Goal: Check status: Check status

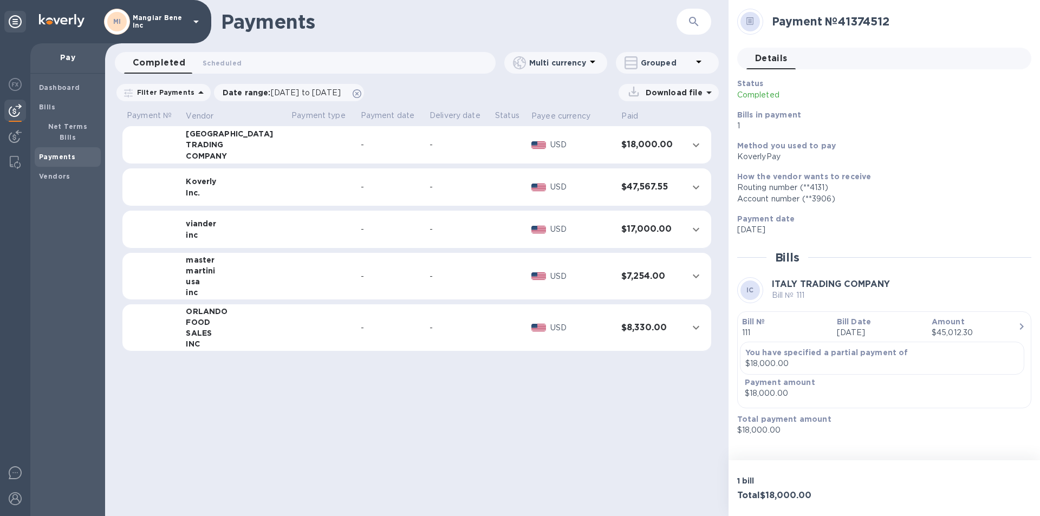
click at [60, 153] on b "Payments" at bounding box center [57, 157] width 36 height 8
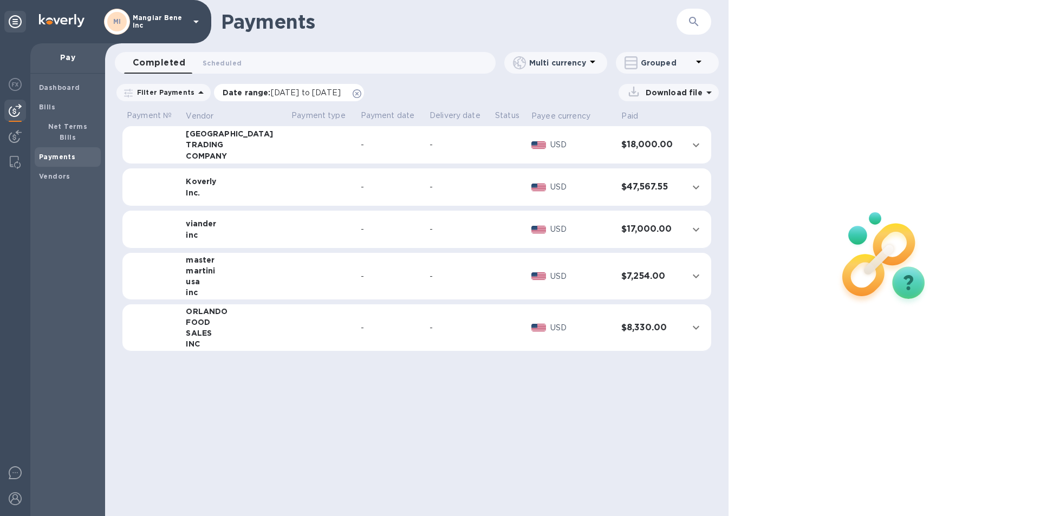
click at [361, 94] on icon at bounding box center [357, 93] width 9 height 9
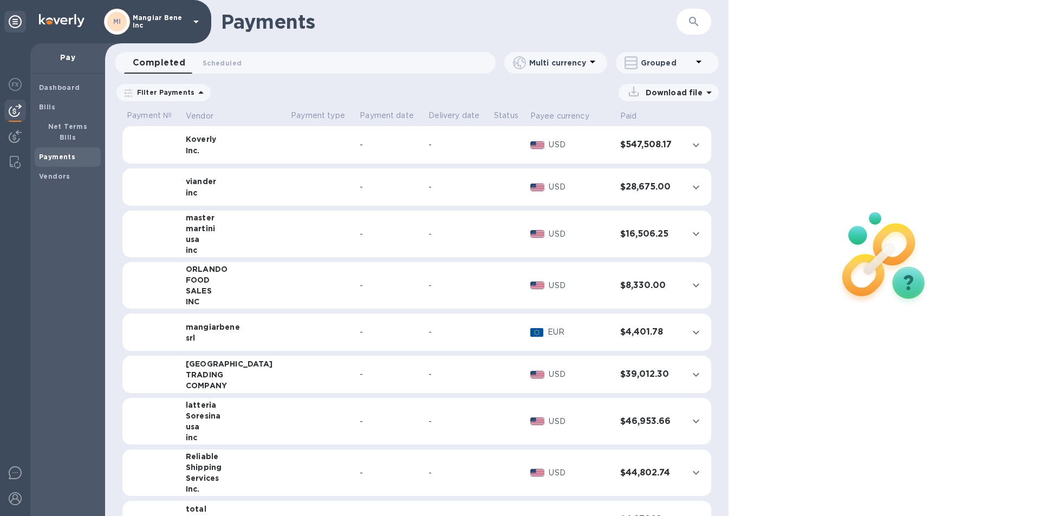
click at [171, 62] on span "Completed 0" at bounding box center [159, 62] width 53 height 15
click at [64, 153] on b "Payments" at bounding box center [57, 157] width 36 height 8
click at [69, 147] on div "Payments" at bounding box center [68, 156] width 66 height 19
click at [57, 106] on span "Bills" at bounding box center [67, 107] width 57 height 11
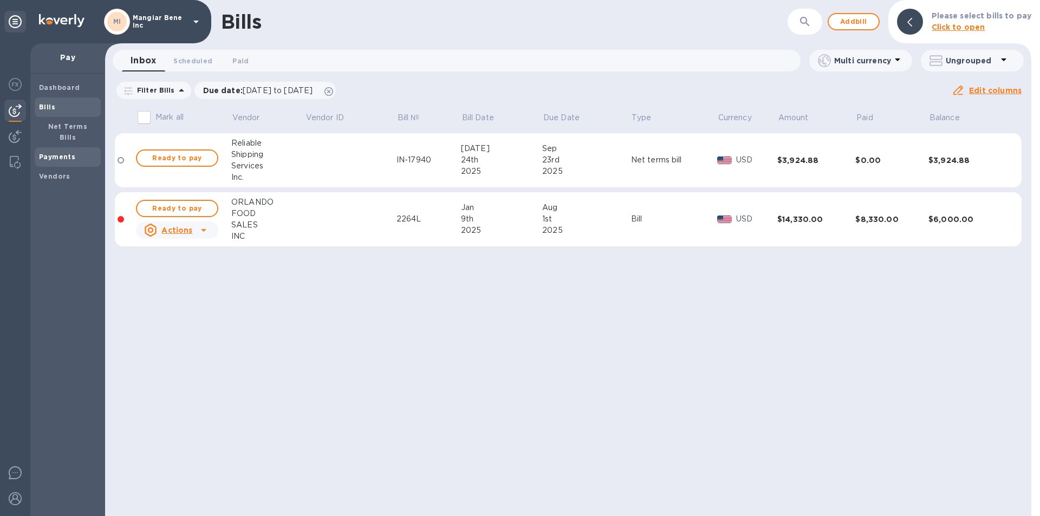
click at [66, 153] on b "Payments" at bounding box center [57, 157] width 36 height 8
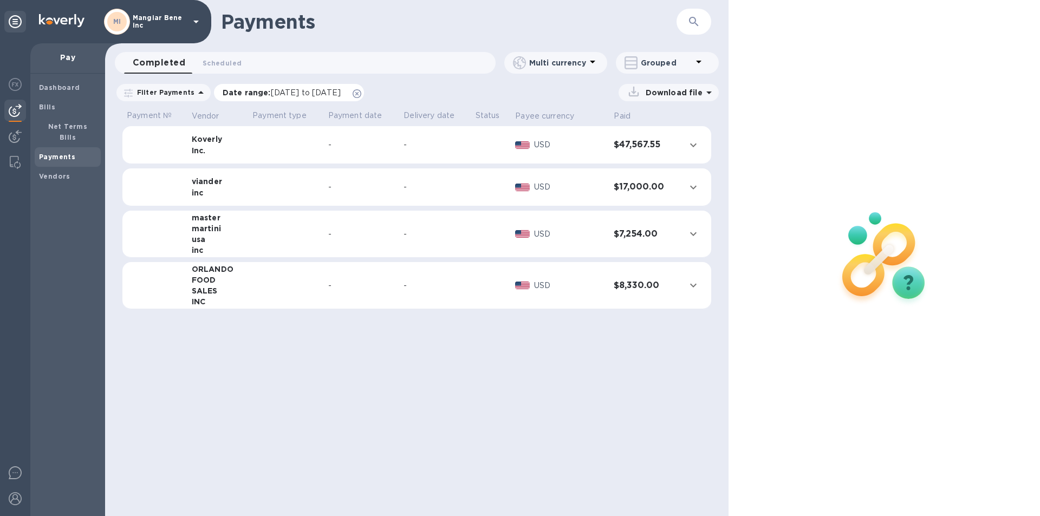
click at [284, 93] on span "08/09/2025 to 09/10/2025" at bounding box center [306, 92] width 70 height 9
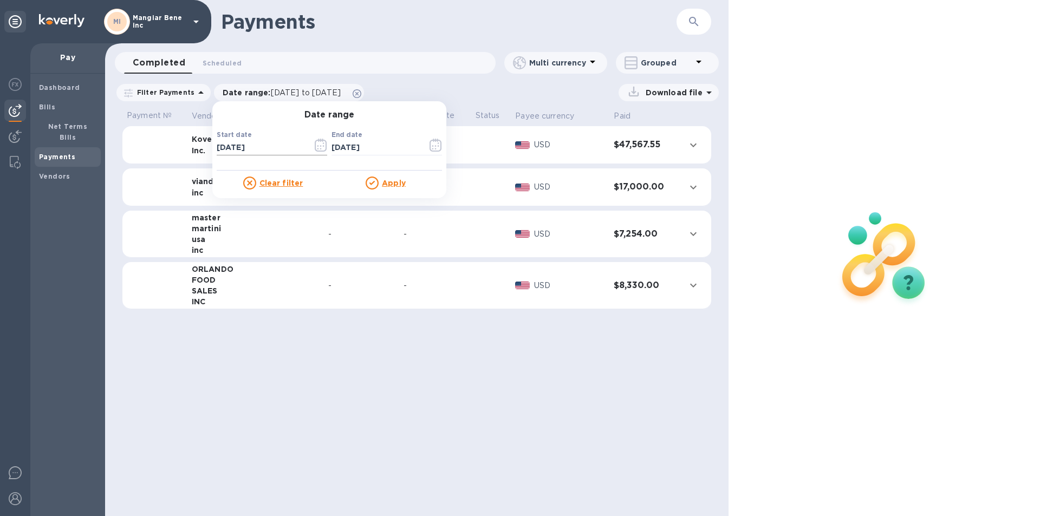
click at [317, 146] on icon "button" at bounding box center [321, 145] width 12 height 13
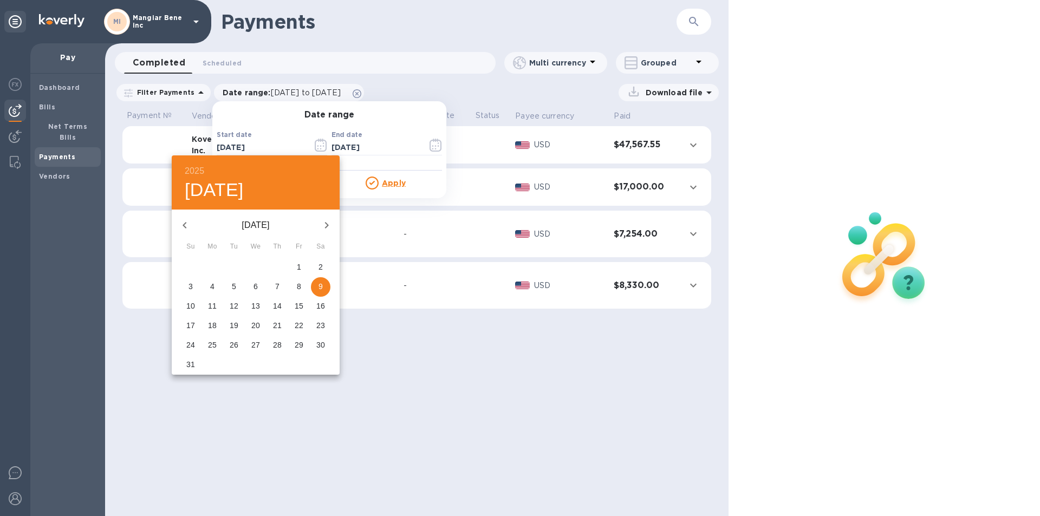
click at [187, 223] on icon "button" at bounding box center [184, 225] width 13 height 13
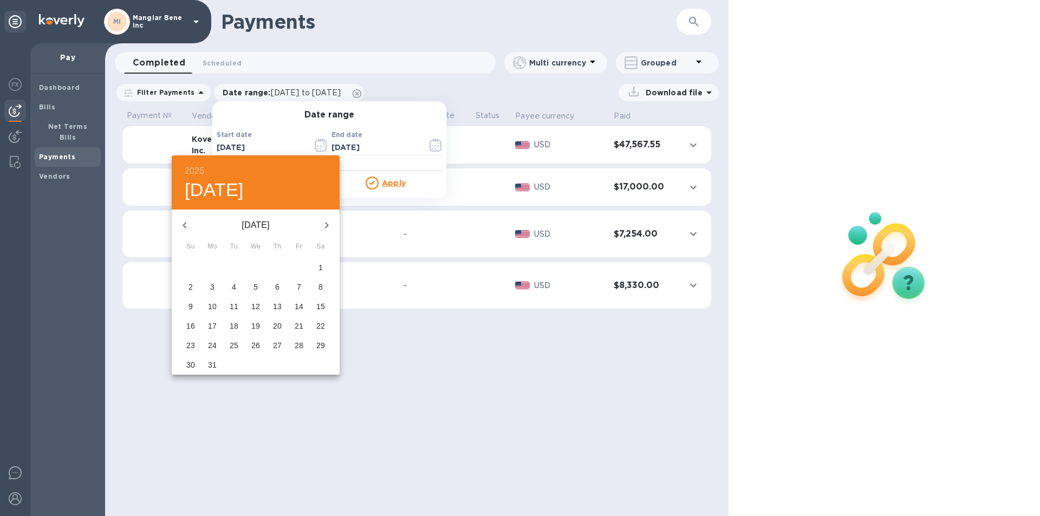
click at [187, 223] on icon "button" at bounding box center [184, 225] width 13 height 13
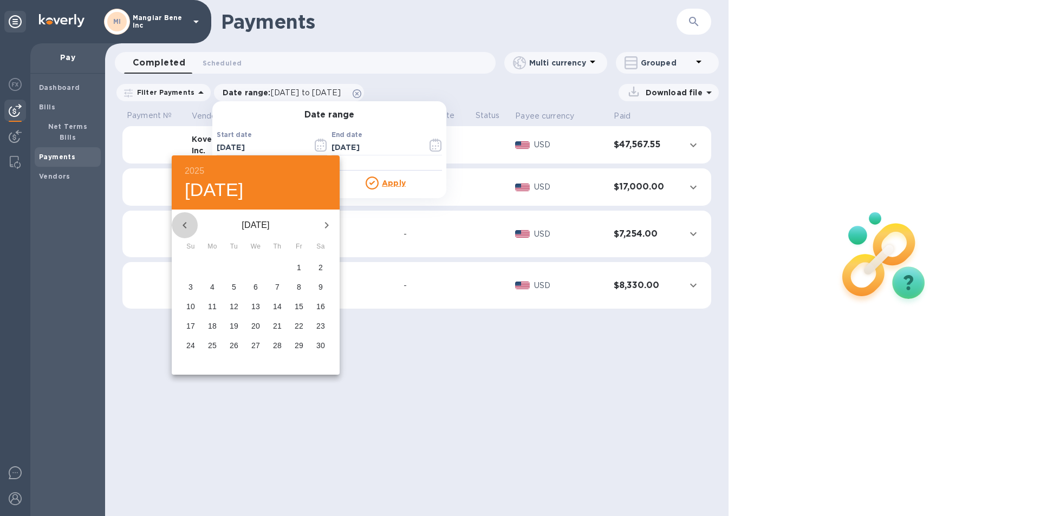
click at [187, 223] on icon "button" at bounding box center [184, 225] width 13 height 13
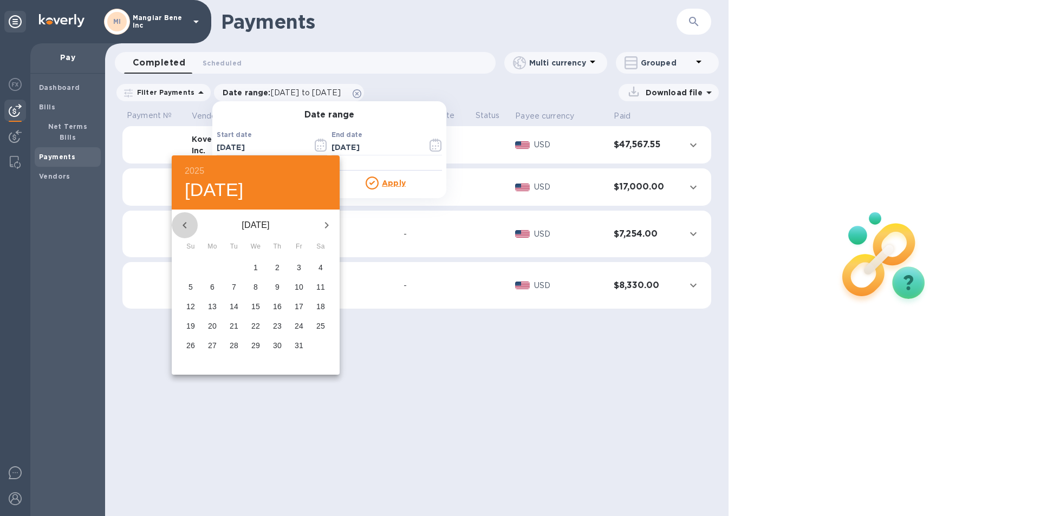
click at [187, 223] on icon "button" at bounding box center [184, 225] width 13 height 13
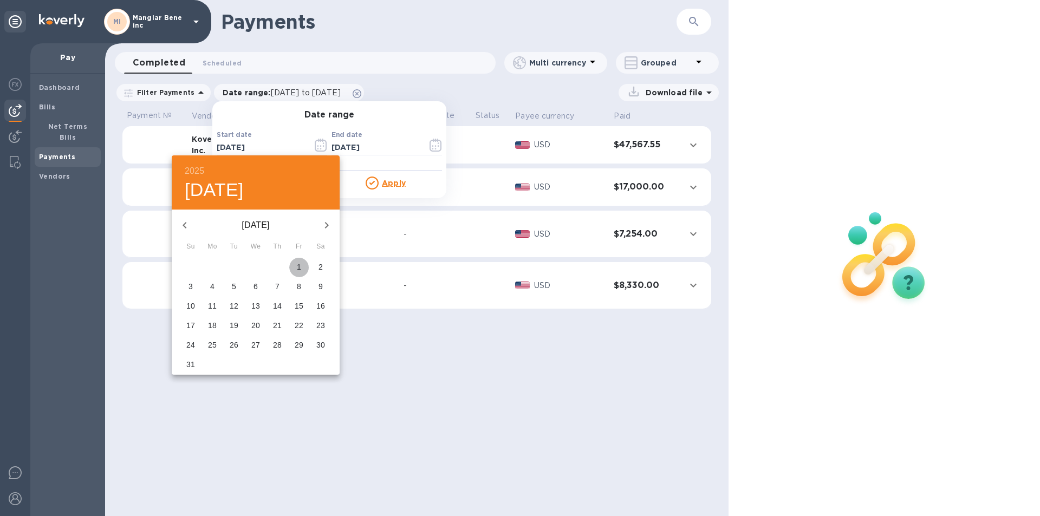
click at [300, 265] on p "1" at bounding box center [299, 267] width 4 height 11
type input "12/01/2023"
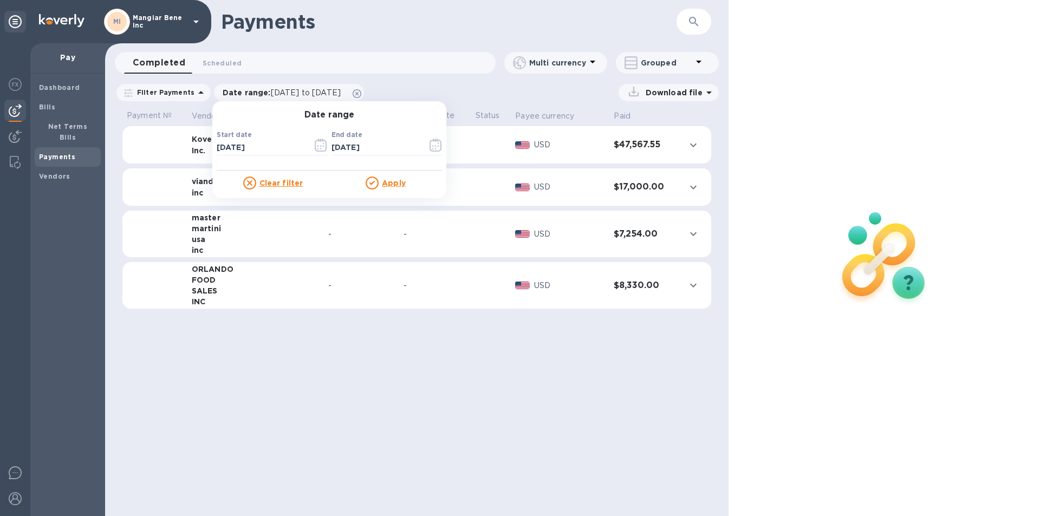
click at [387, 183] on u "Apply" at bounding box center [394, 183] width 24 height 9
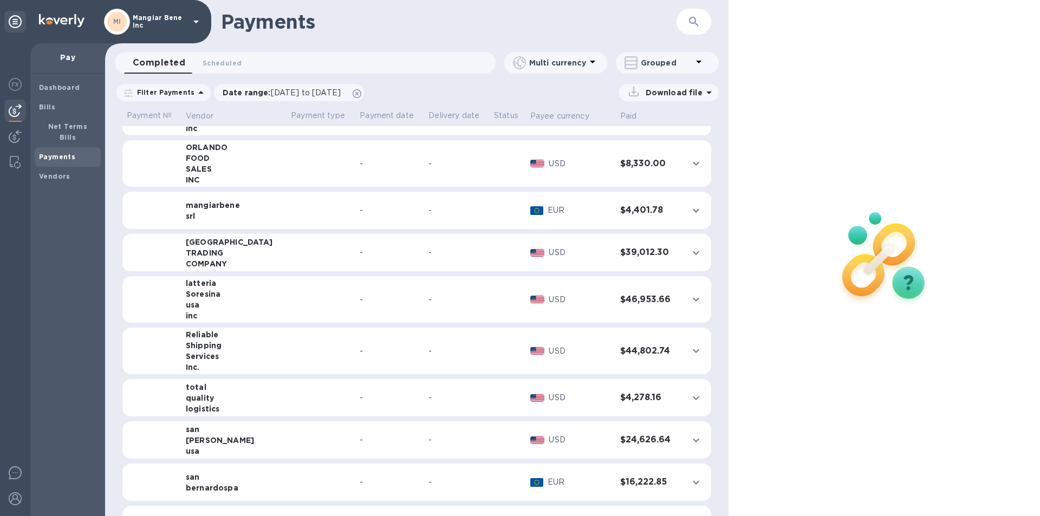
scroll to position [162, 0]
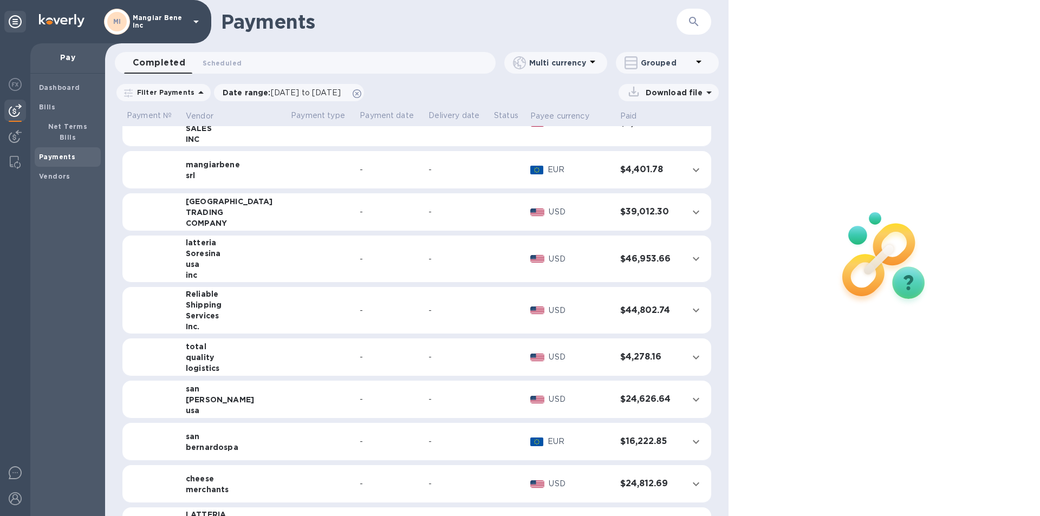
click at [194, 19] on icon at bounding box center [196, 21] width 13 height 13
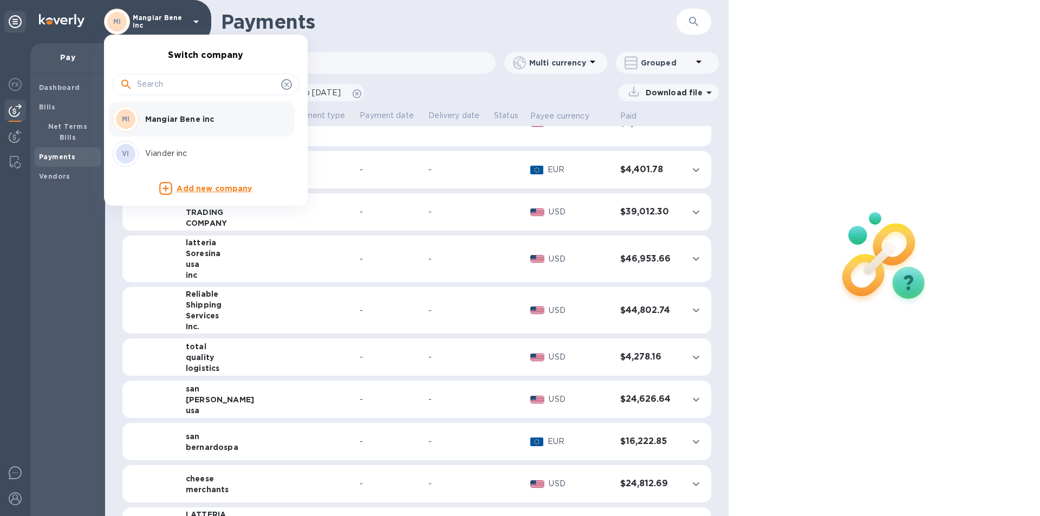
click at [165, 159] on p "Viander inc" at bounding box center [213, 153] width 136 height 11
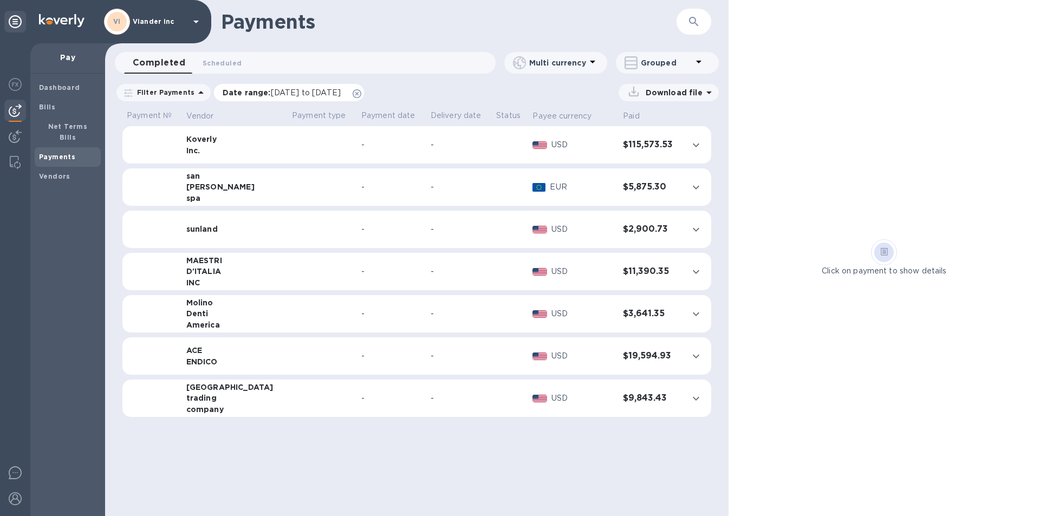
click at [282, 92] on span "08/09/2025 to 09/10/2025" at bounding box center [306, 92] width 70 height 9
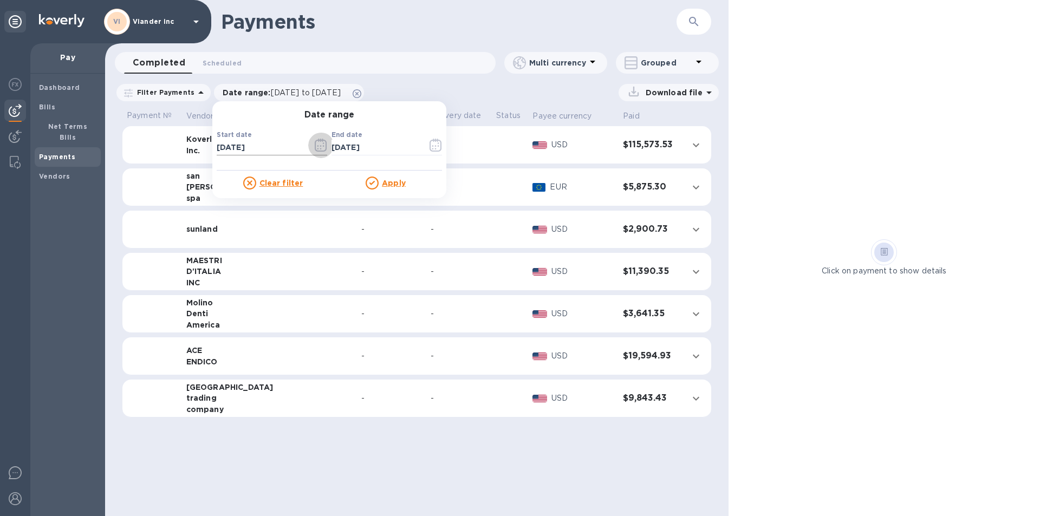
click at [315, 144] on icon "button" at bounding box center [321, 145] width 12 height 13
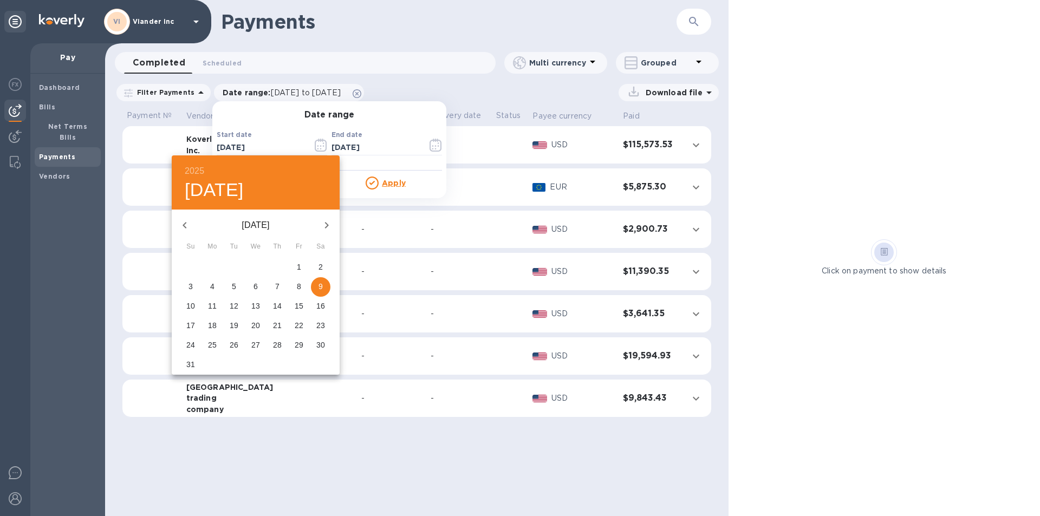
click at [185, 223] on icon "button" at bounding box center [185, 225] width 4 height 6
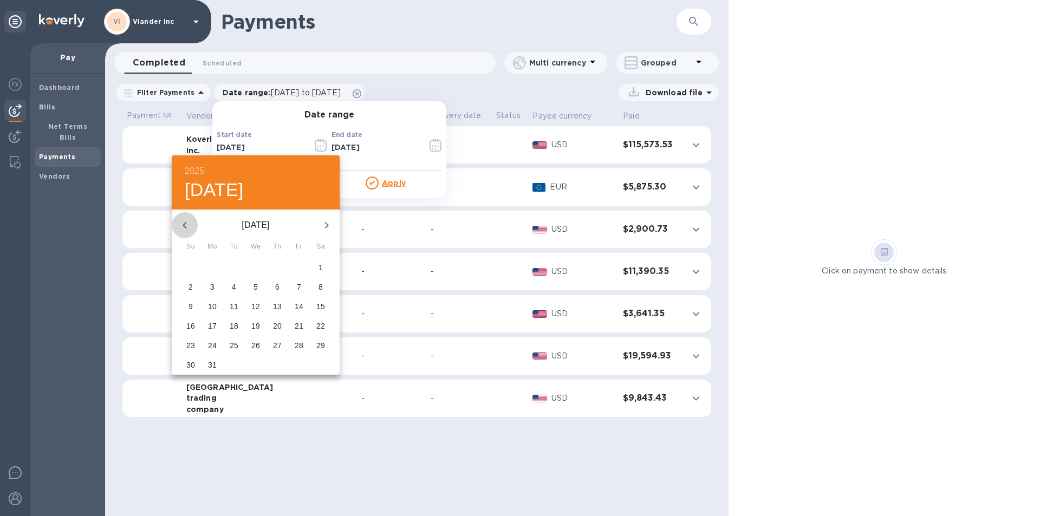
click at [185, 223] on icon "button" at bounding box center [185, 225] width 4 height 6
click at [189, 223] on icon "button" at bounding box center [184, 225] width 13 height 13
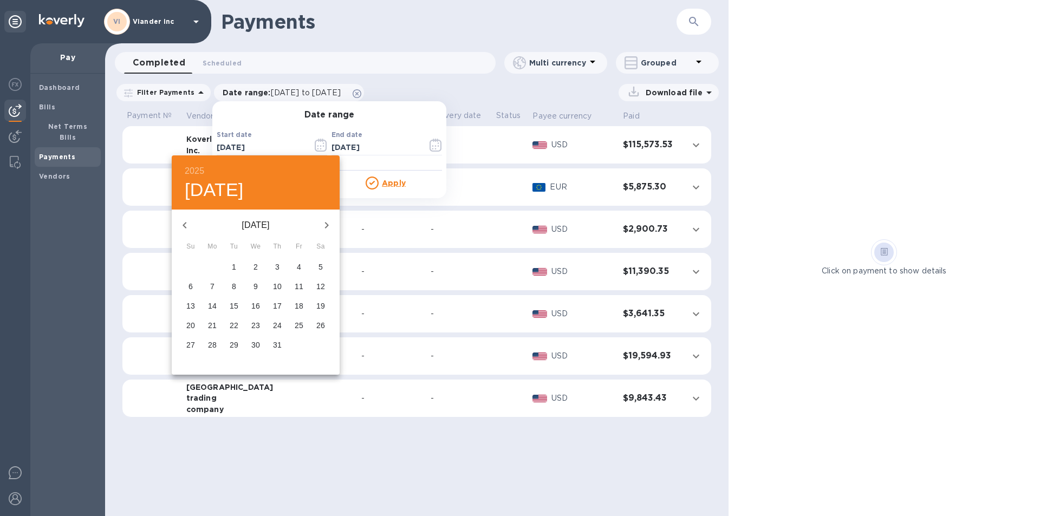
click at [188, 224] on icon "button" at bounding box center [184, 225] width 13 height 13
click at [188, 222] on icon "button" at bounding box center [184, 225] width 13 height 13
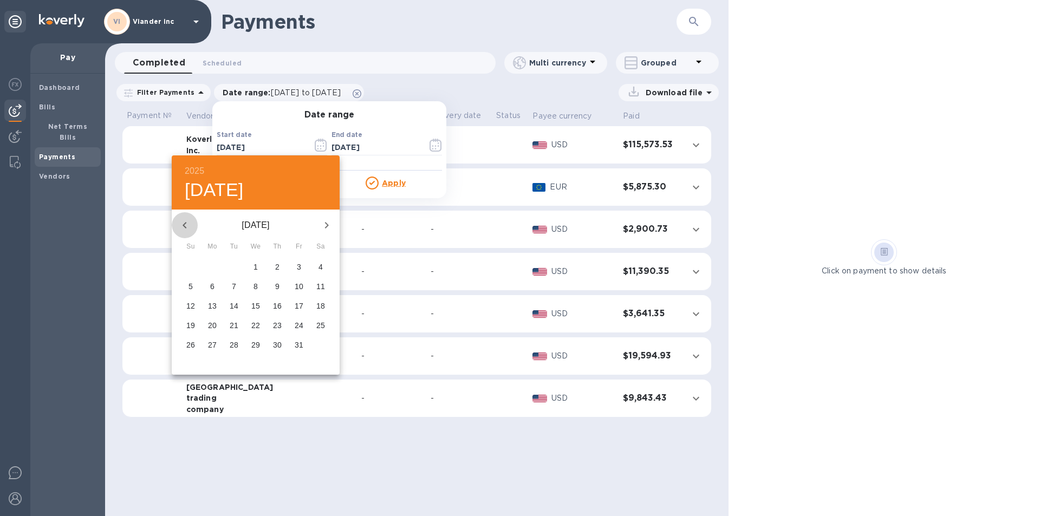
click at [188, 222] on icon "button" at bounding box center [184, 225] width 13 height 13
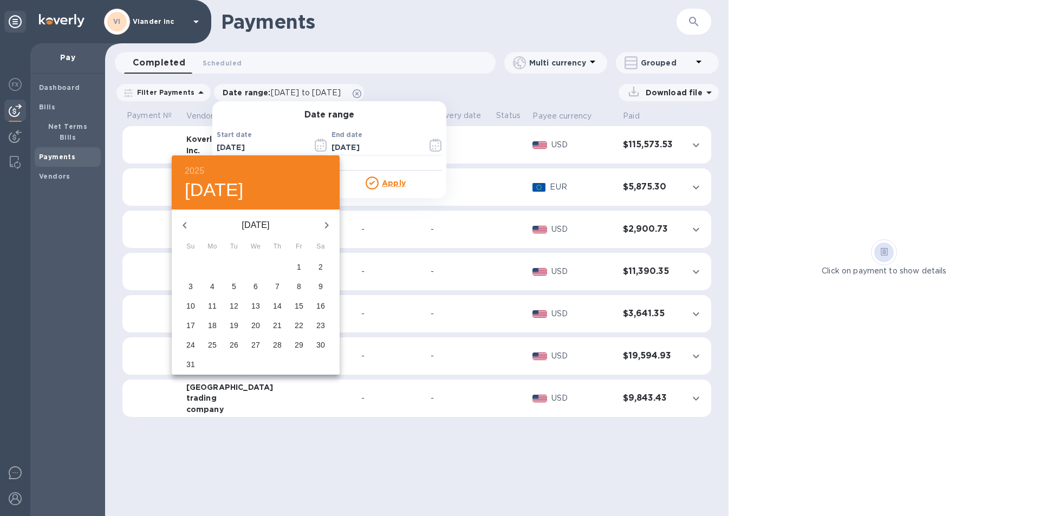
click at [297, 268] on p "1" at bounding box center [299, 267] width 4 height 11
type input "12/01/2023"
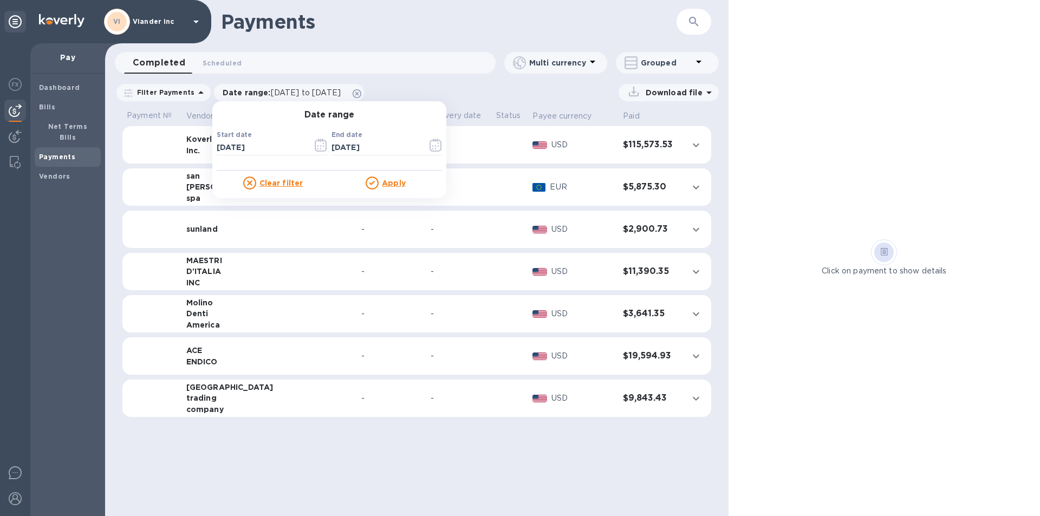
click at [392, 181] on u "Apply" at bounding box center [394, 183] width 24 height 9
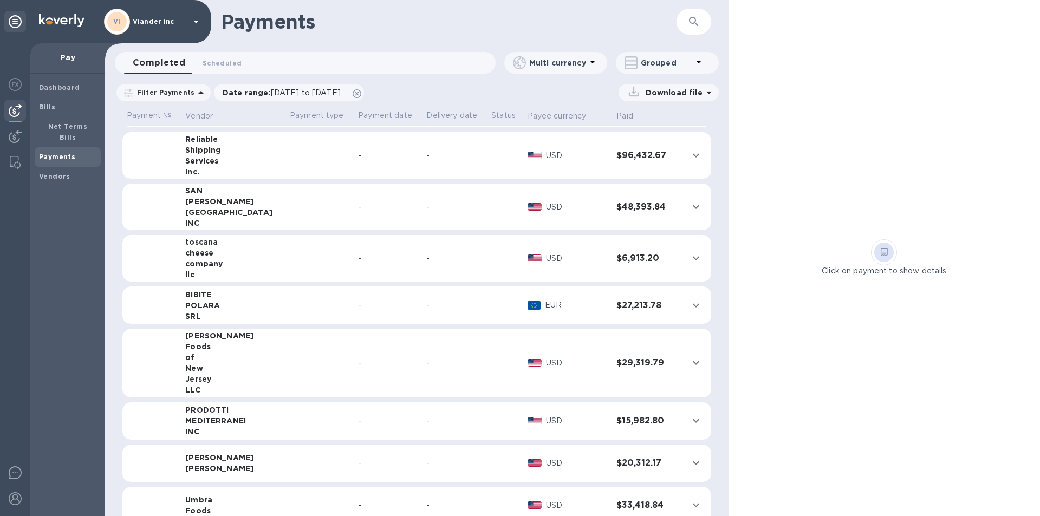
scroll to position [455, 0]
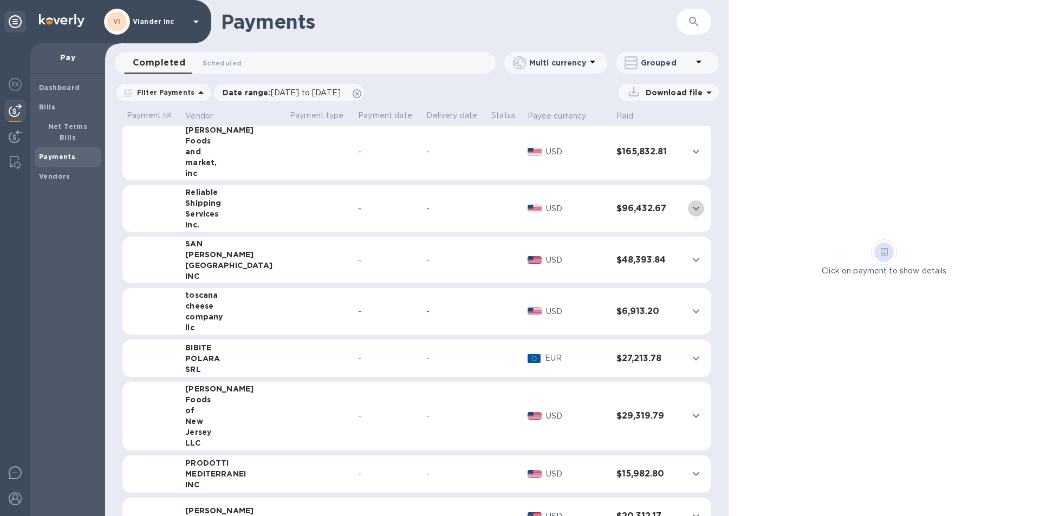
click at [693, 207] on icon "expand row" at bounding box center [696, 209] width 6 height 4
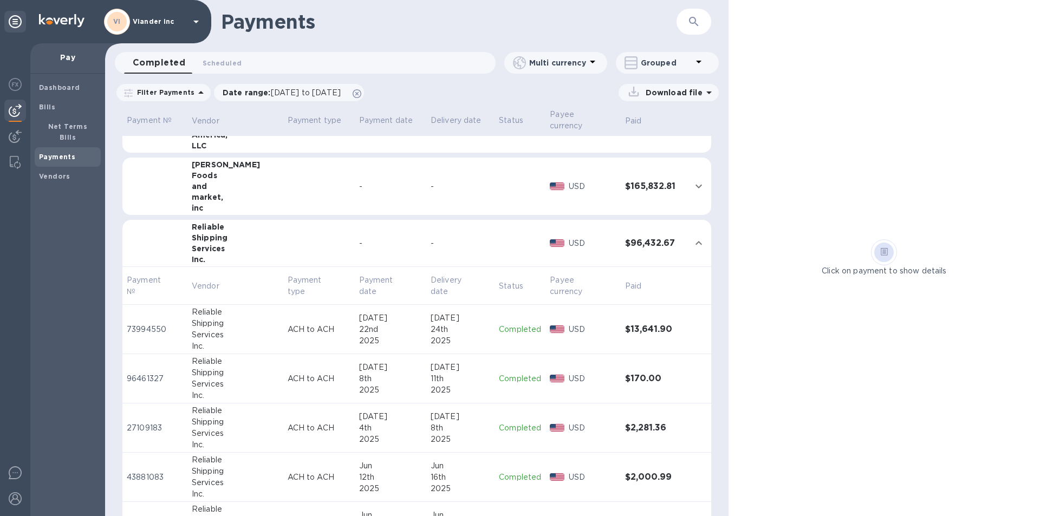
scroll to position [465, 0]
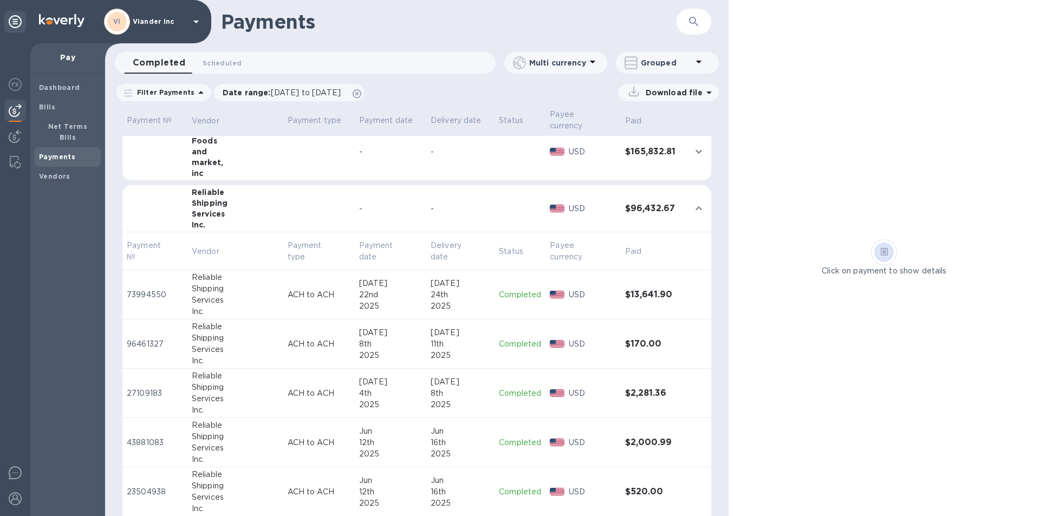
click at [289, 392] on p "ACH to ACH" at bounding box center [319, 393] width 63 height 11
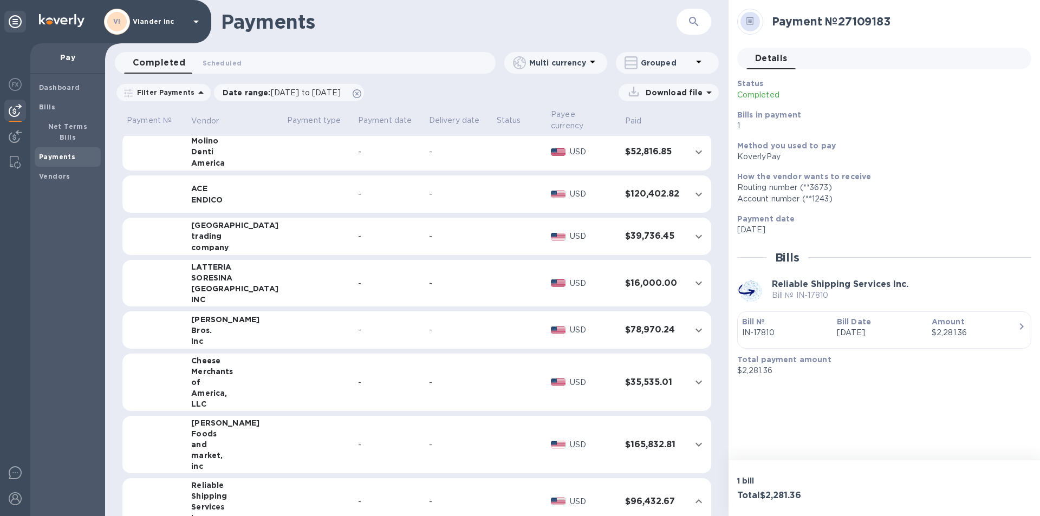
scroll to position [271, 0]
